Goal: Browse casually

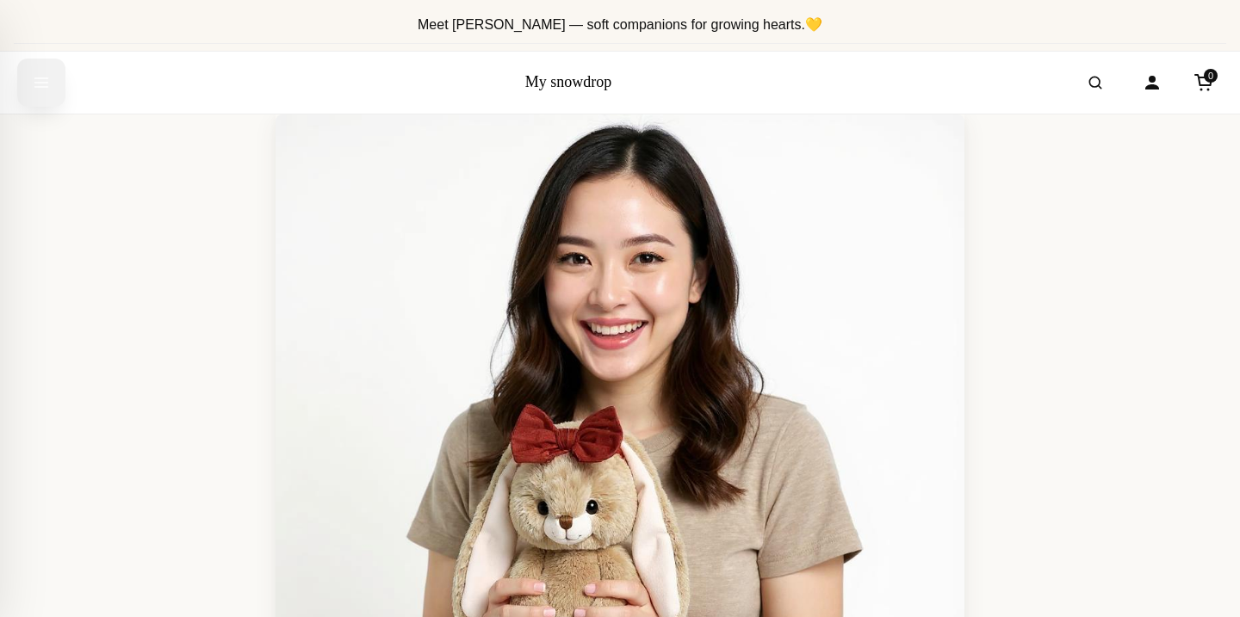
click at [40, 83] on icon "Open menu" at bounding box center [41, 82] width 17 height 31
click at [1093, 74] on icon "Open search" at bounding box center [1094, 82] width 17 height 31
click at [1195, 87] on icon "Cart" at bounding box center [1203, 82] width 21 height 21
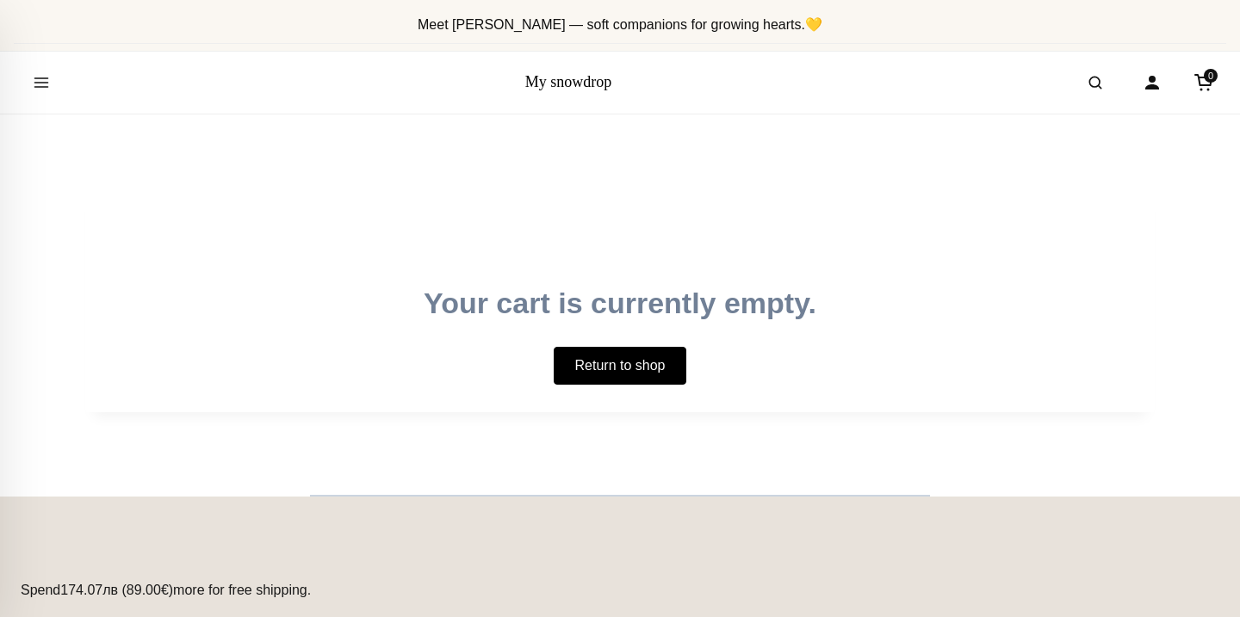
click at [578, 71] on div "My snowdrop 0" at bounding box center [620, 83] width 1240 height 62
click at [579, 79] on link "My snowdrop" at bounding box center [568, 81] width 87 height 17
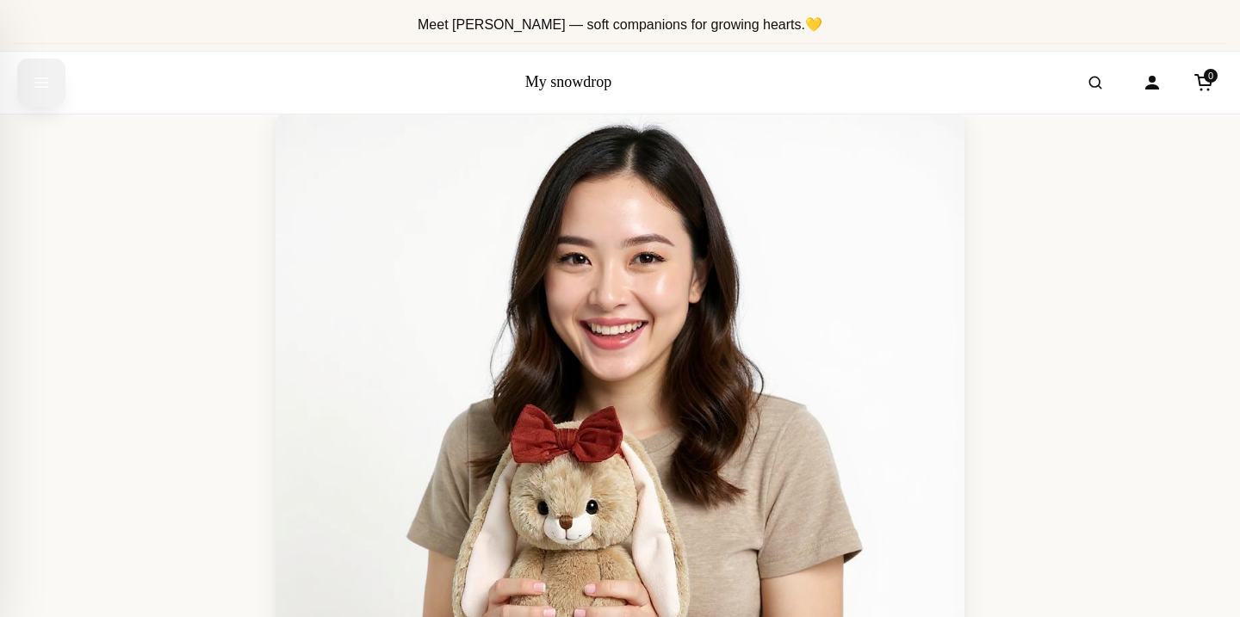
click at [39, 74] on icon "Open menu" at bounding box center [41, 82] width 17 height 31
